Goal: Browse casually: Explore the website without a specific task or goal

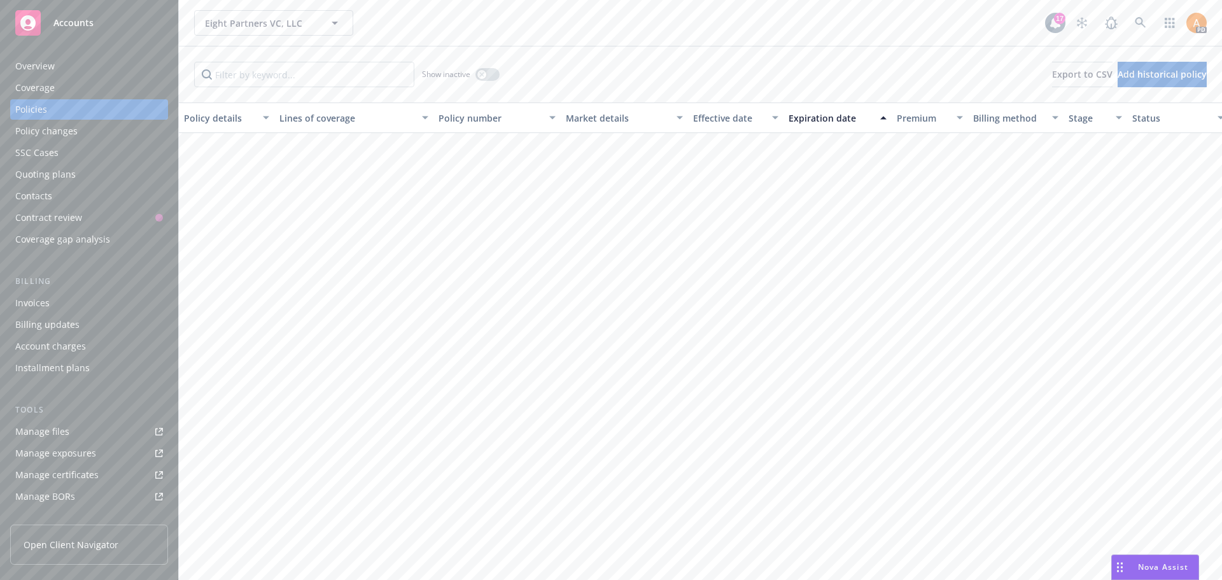
scroll to position [543, 0]
